Goal: Information Seeking & Learning: Learn about a topic

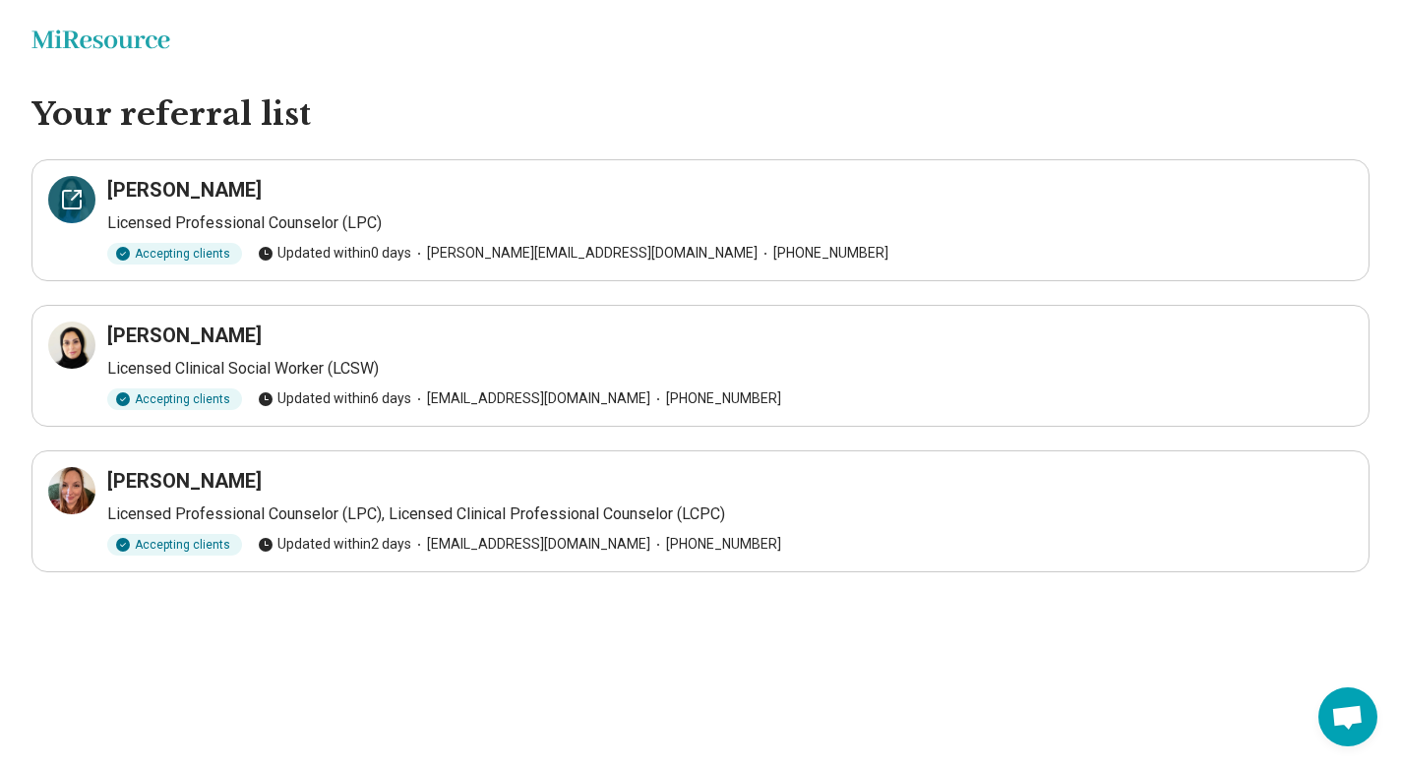
click at [73, 193] on icon at bounding box center [72, 200] width 24 height 24
click at [74, 341] on icon at bounding box center [72, 345] width 24 height 24
click at [68, 482] on icon at bounding box center [72, 491] width 18 height 18
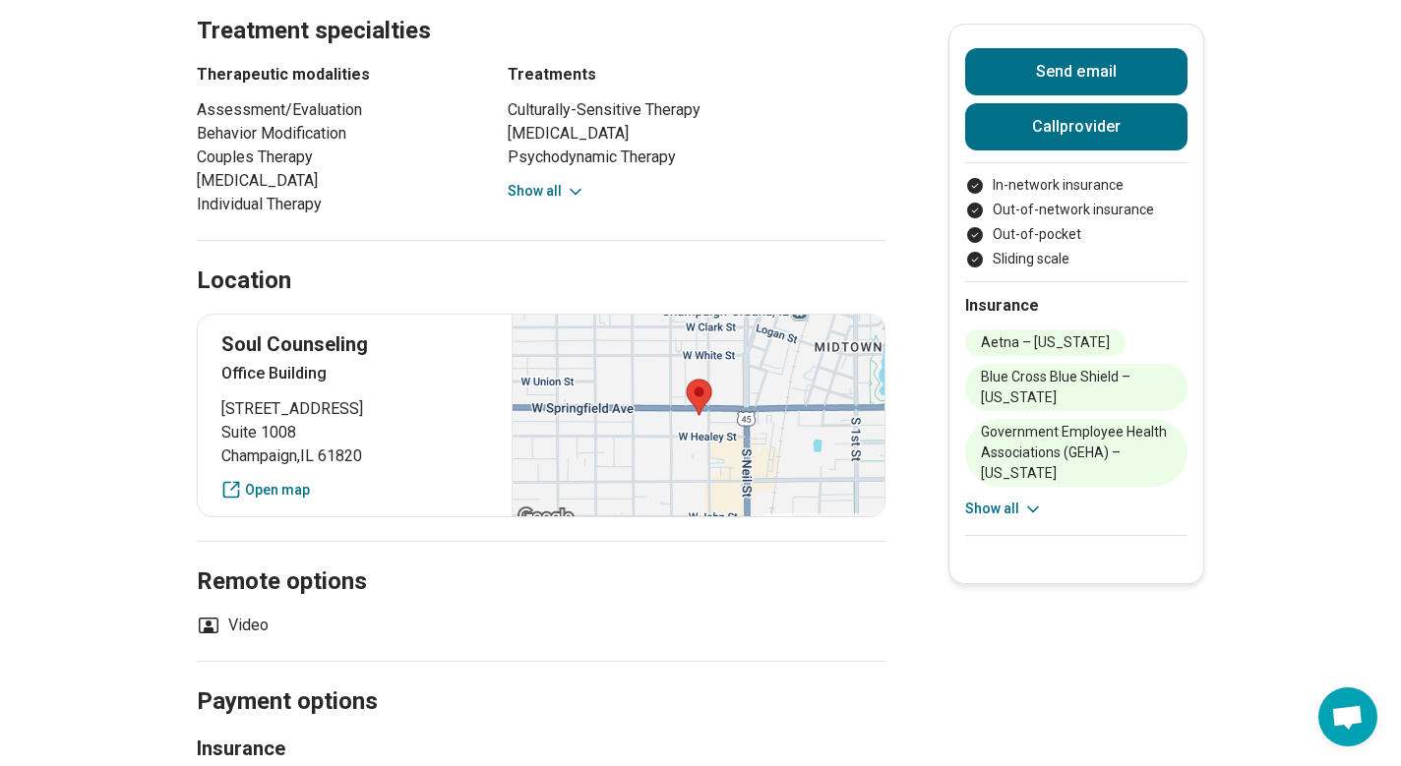
scroll to position [444, 0]
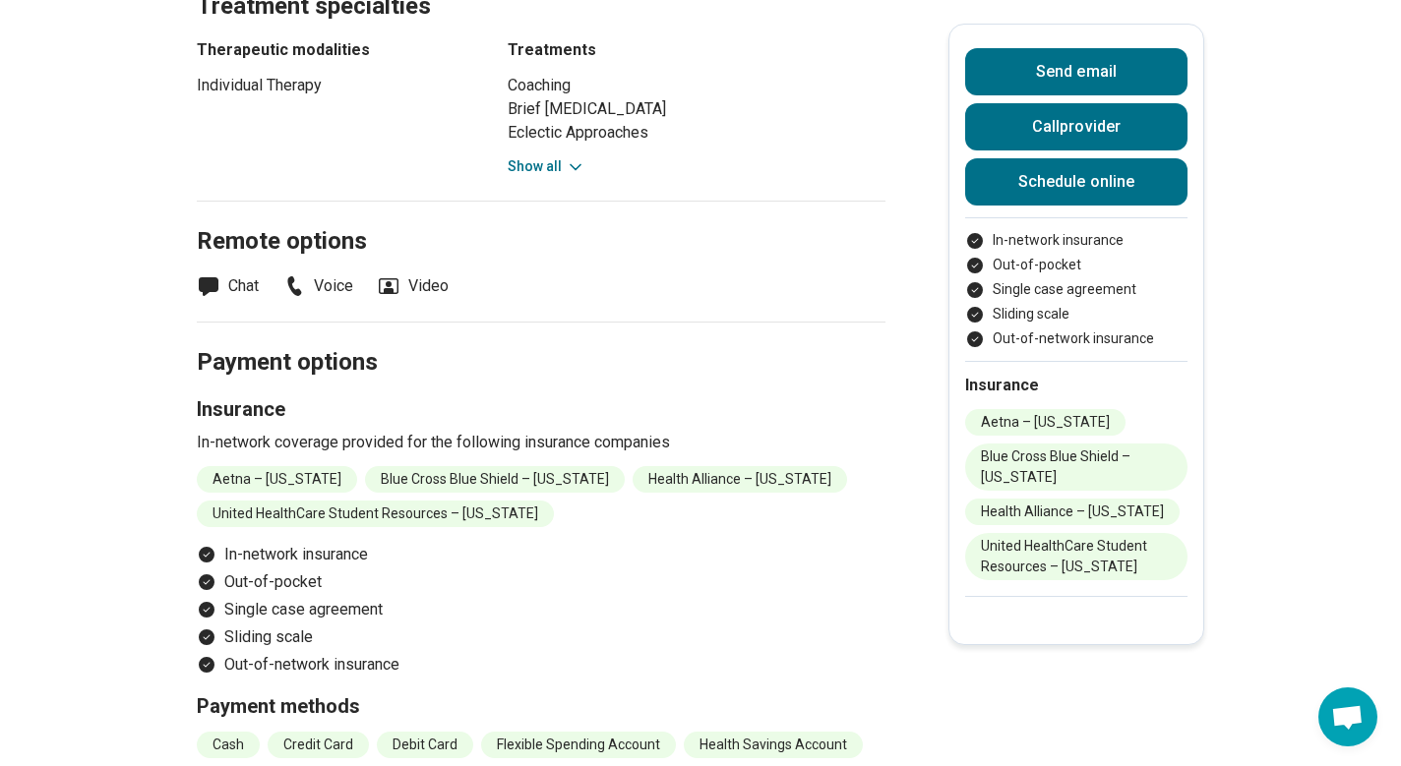
scroll to position [746, 0]
